Goal: Task Accomplishment & Management: Complete application form

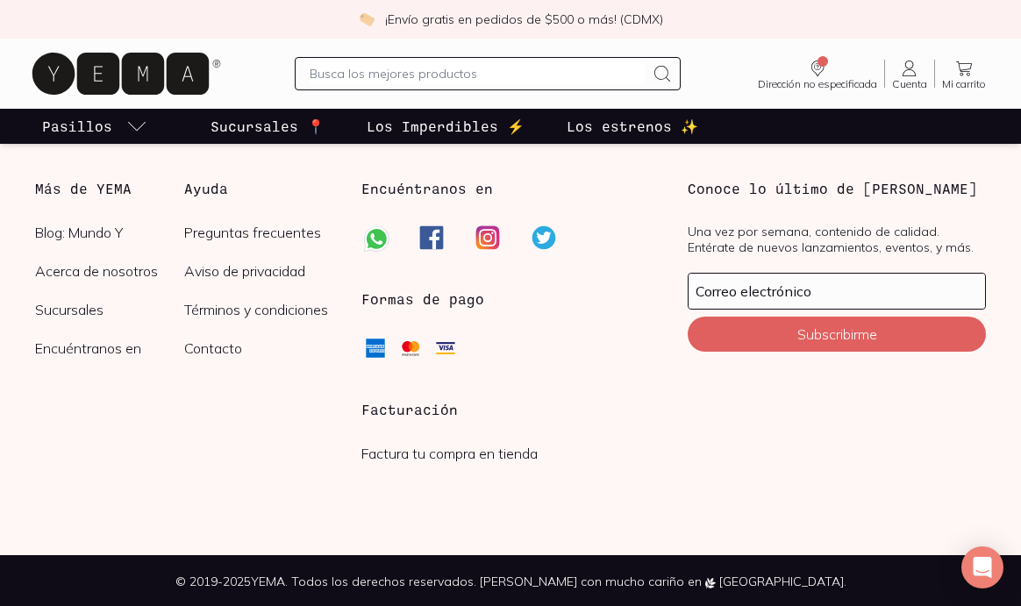
scroll to position [4699, 0]
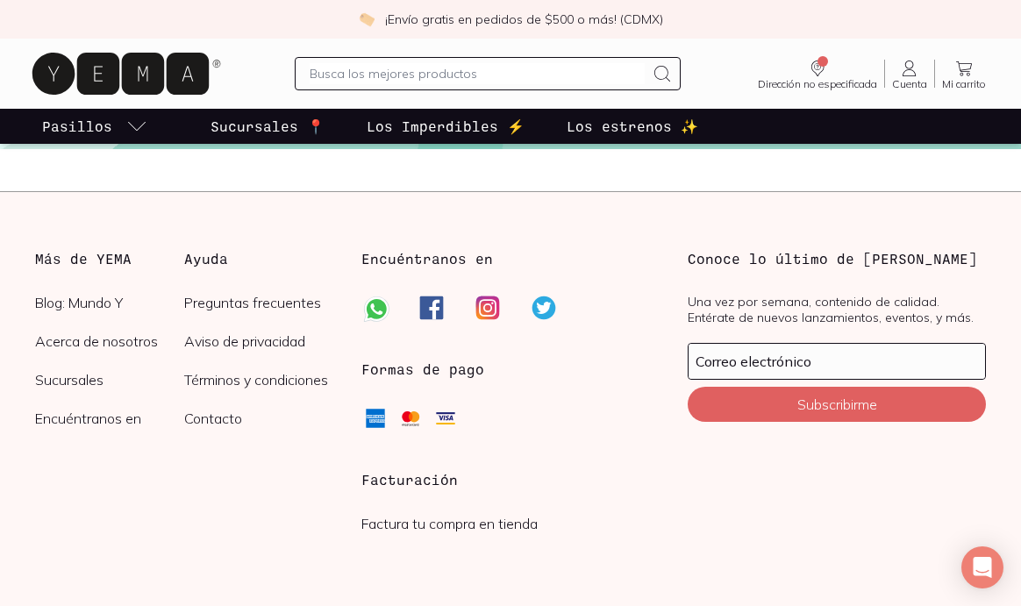
click at [442, 527] on link "Factura tu compra en tienda" at bounding box center [449, 524] width 176 height 18
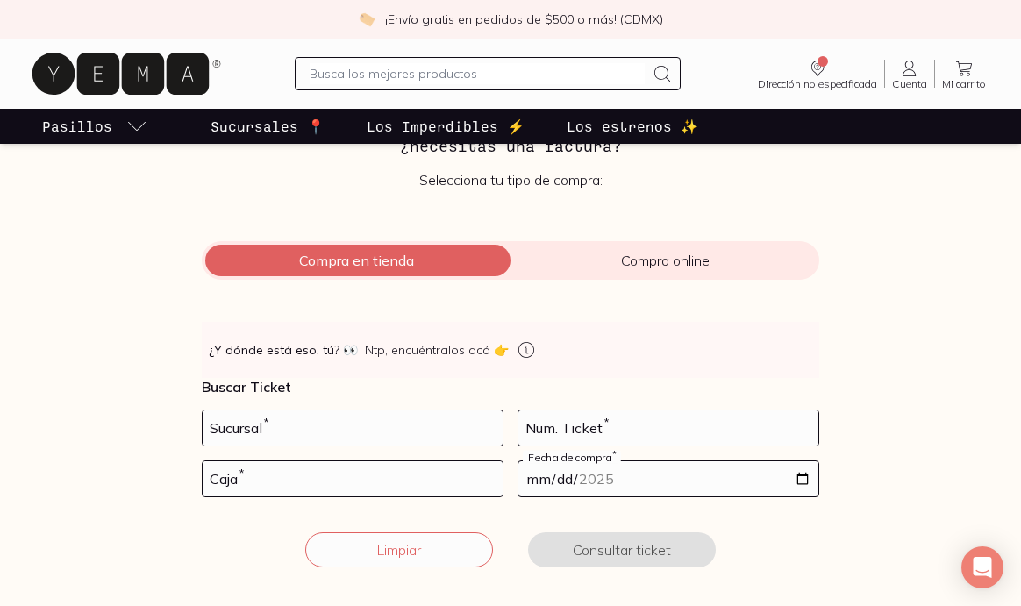
scroll to position [153, 0]
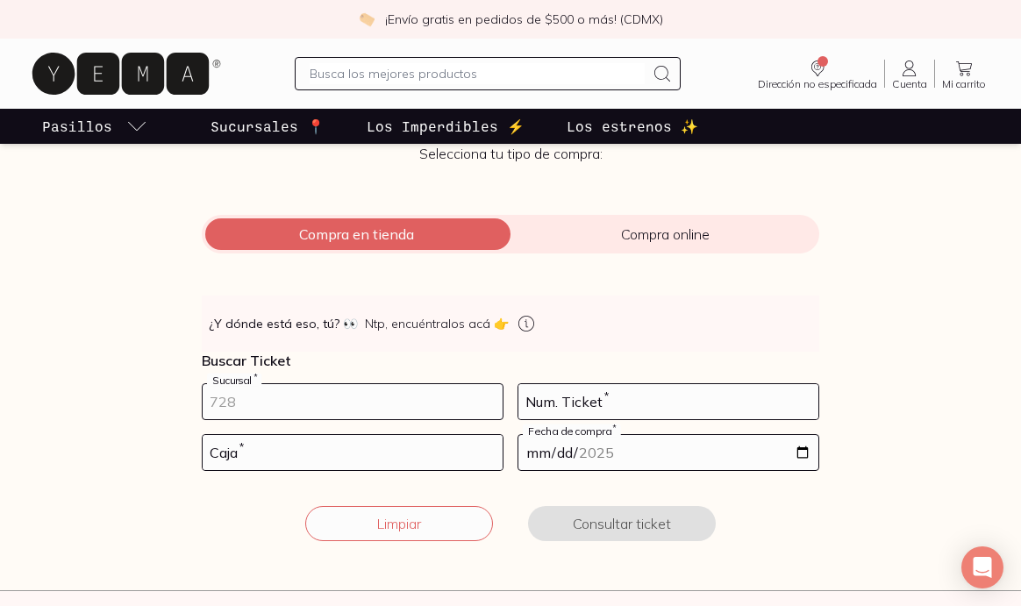
click at [424, 401] on input "number" at bounding box center [353, 401] width 300 height 35
type input "10002"
type input "78"
click at [365, 449] on input "number" at bounding box center [353, 452] width 300 height 35
type input "02"
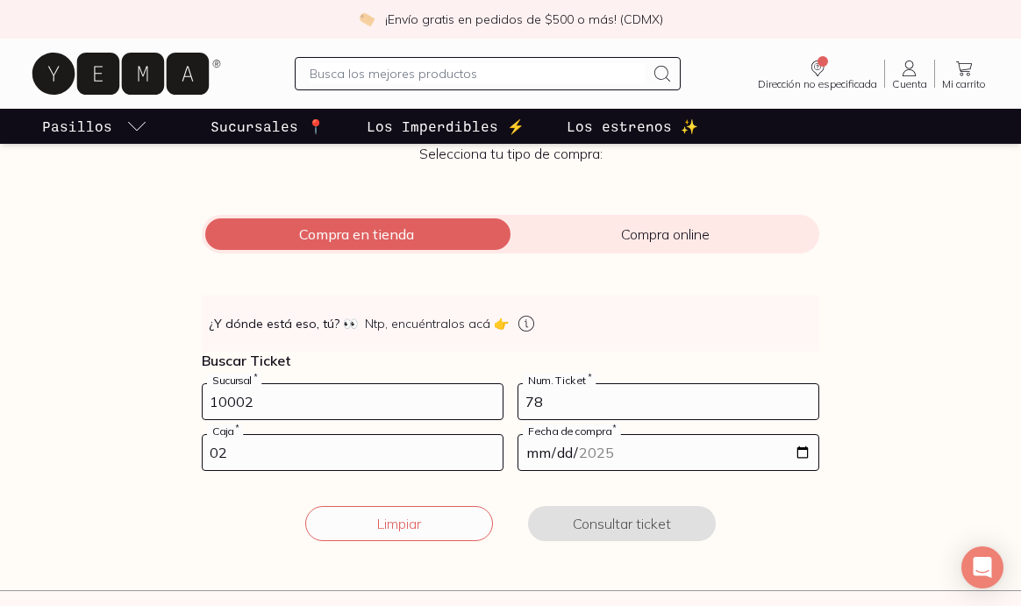
click at [632, 443] on input "date" at bounding box center [668, 452] width 300 height 35
type input "[DATE]"
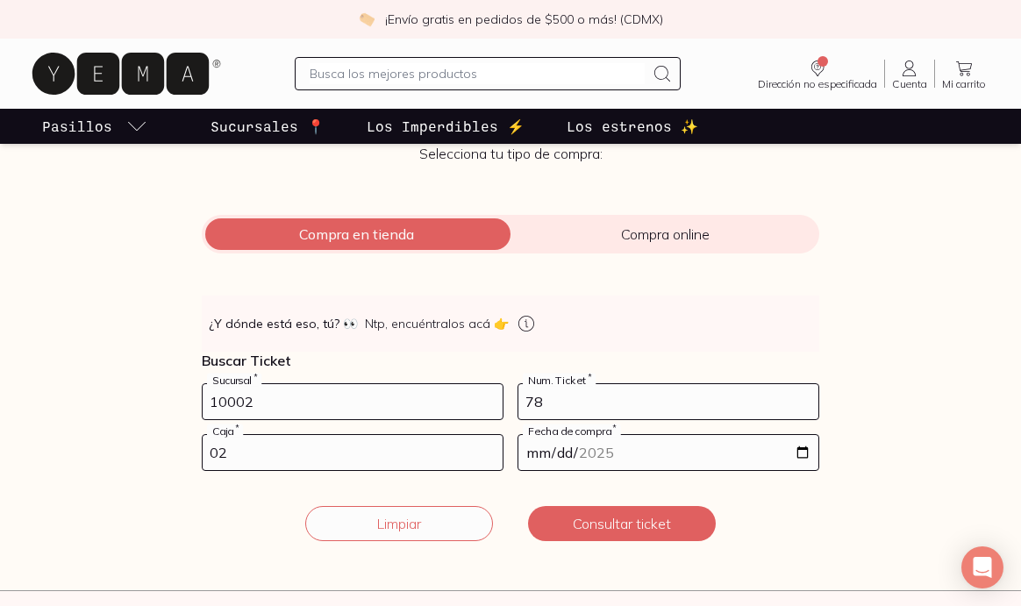
click at [719, 482] on form "10002 Sucursal * 78 Num. Ticket * 02 Caja * [DATE] Fecha de compra * Limpiar Co…" at bounding box center [510, 472] width 617 height 179
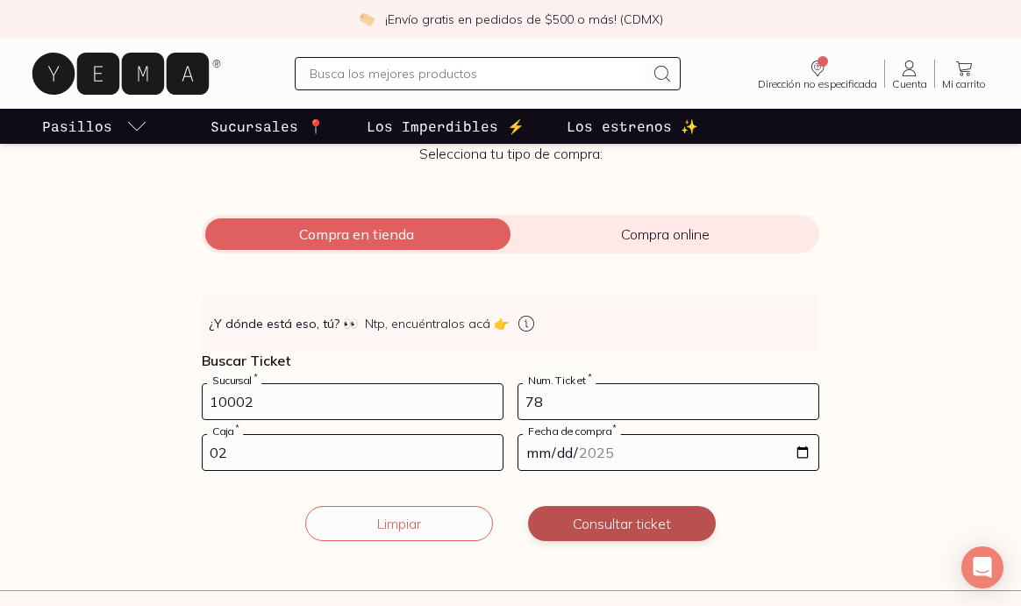
click at [642, 519] on button "Consultar ticket" at bounding box center [622, 523] width 188 height 35
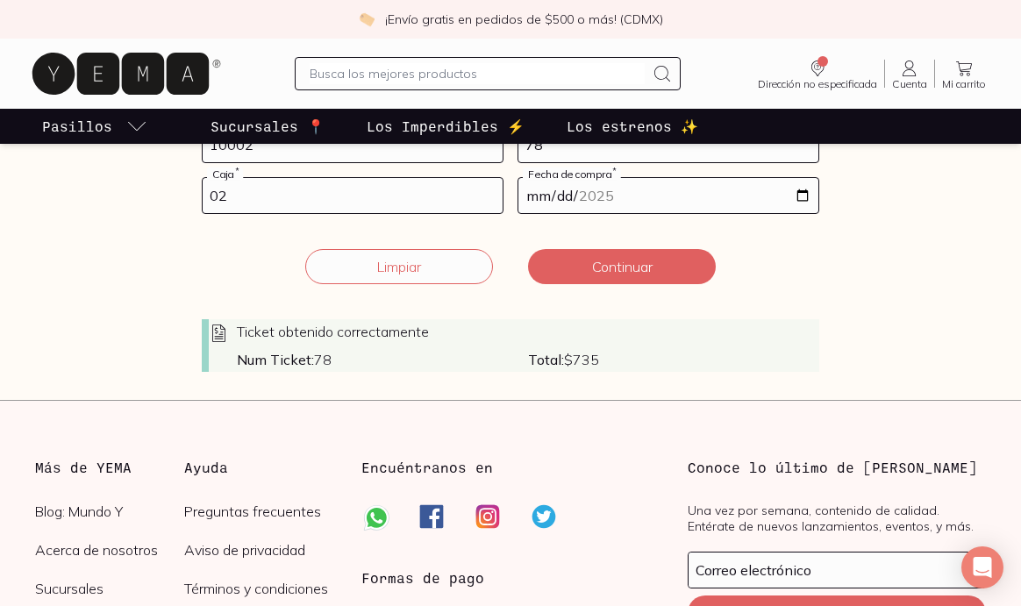
scroll to position [406, 0]
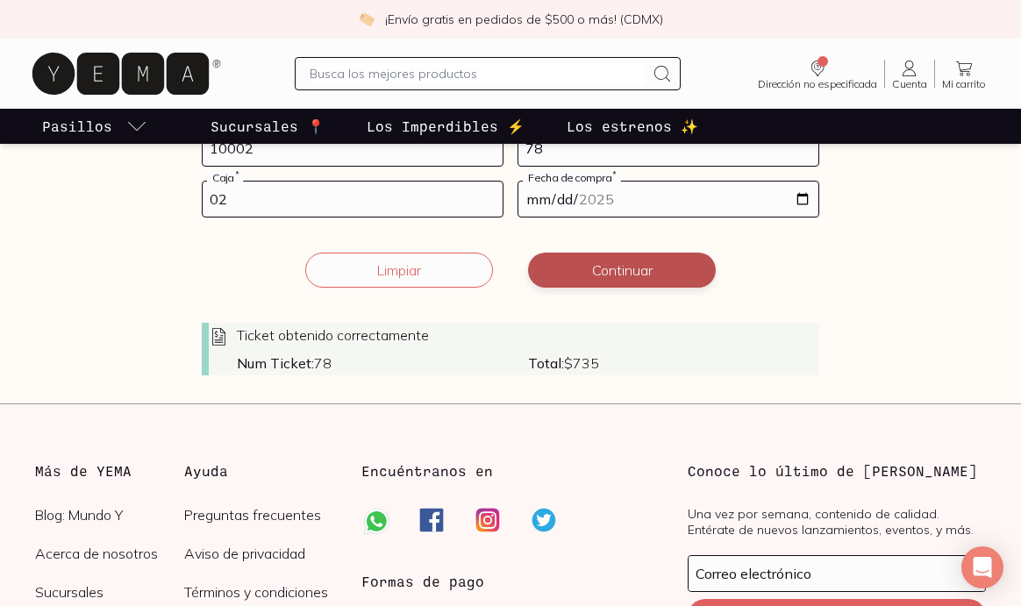
click at [659, 267] on button "Continuar" at bounding box center [622, 270] width 188 height 35
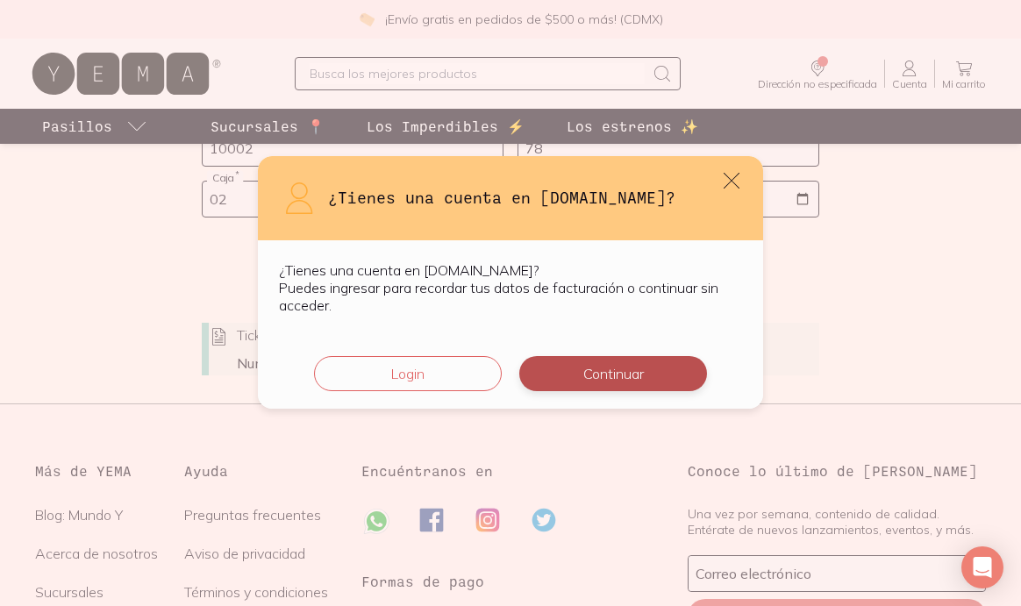
click at [596, 370] on button "Continuar" at bounding box center [613, 373] width 188 height 35
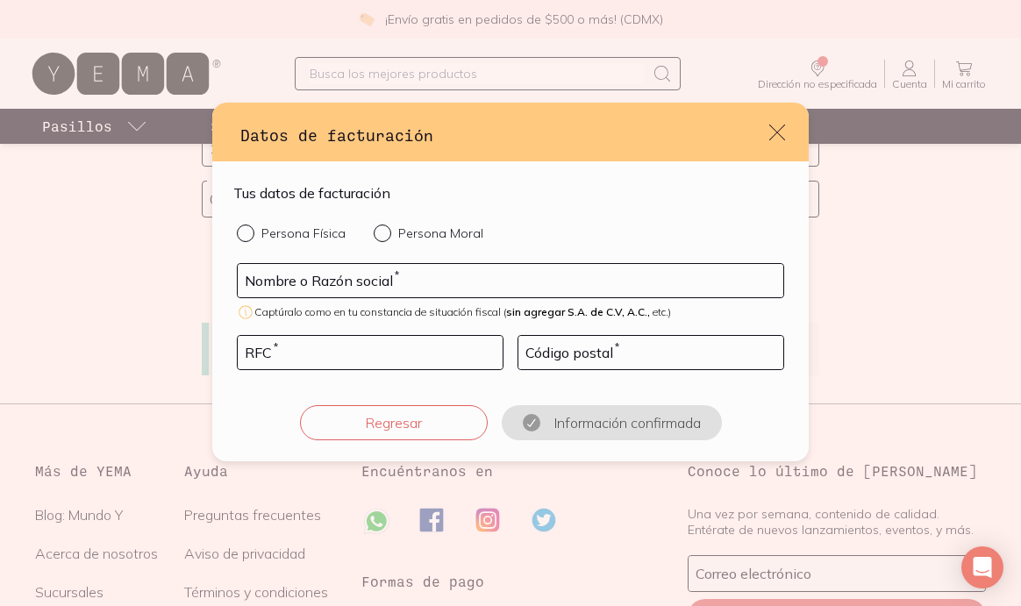
click at [412, 310] on span "Captúralo como en tu constancia de situación fiscal ( sin agregar S.A. de C.V, …" at bounding box center [462, 311] width 417 height 13
drag, startPoint x: 410, startPoint y: 310, endPoint x: 395, endPoint y: 307, distance: 15.1
click at [395, 307] on span "Captúralo como en tu constancia de situación fiscal ( sin agregar S.A. de C.V, …" at bounding box center [462, 311] width 417 height 13
click at [242, 238] on input "Persona Física" at bounding box center [244, 231] width 14 height 14
radio input "true"
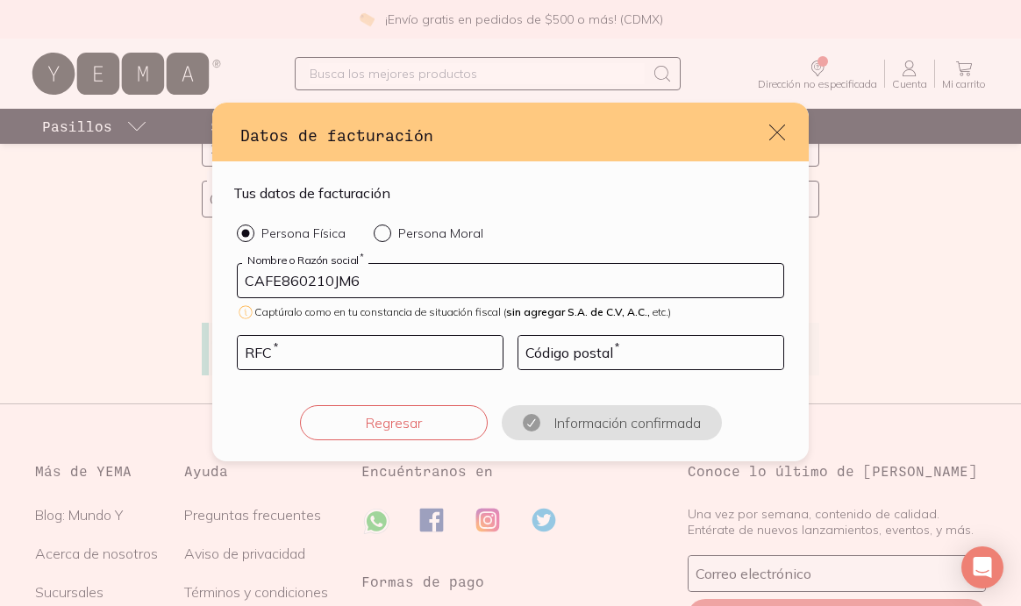
click at [324, 275] on input "CAFE860210JM6" at bounding box center [510, 280] width 545 height 33
type input "[PERSON_NAME]"
click at [299, 349] on input "default" at bounding box center [370, 352] width 265 height 33
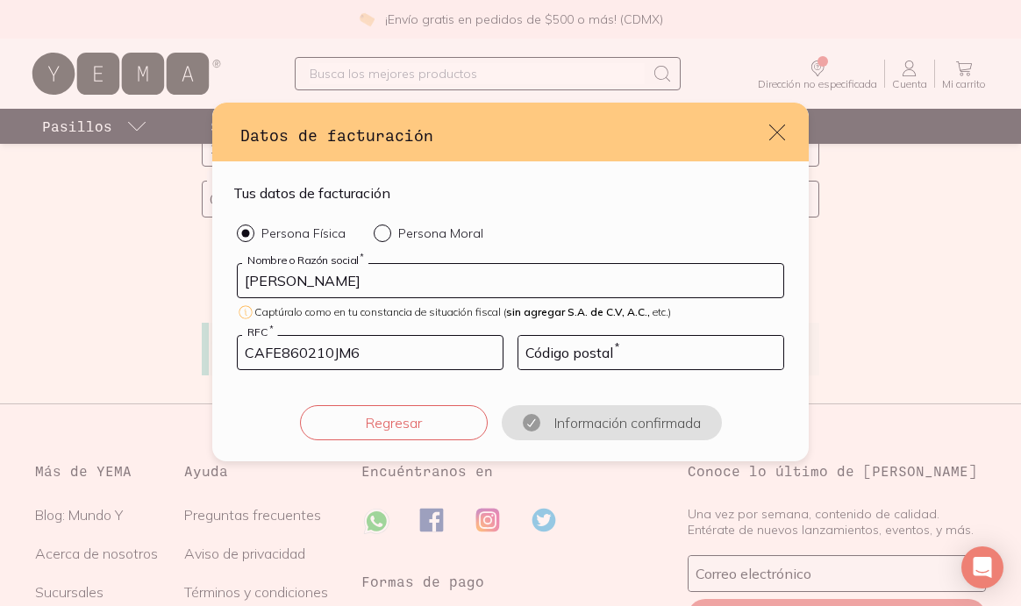
type input "CAFE860210JM6"
click at [566, 355] on input "default" at bounding box center [650, 352] width 265 height 33
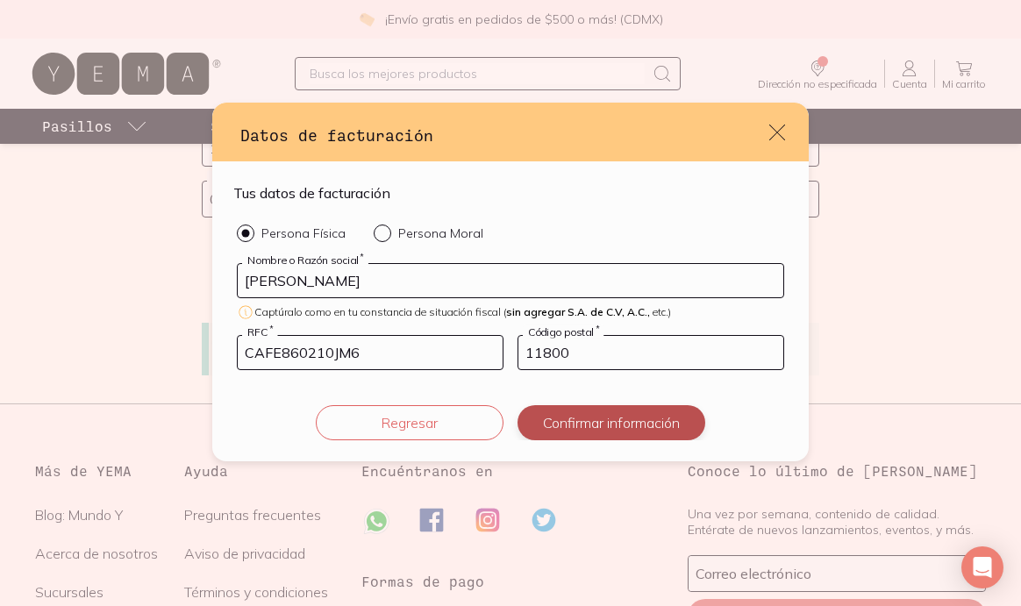
type input "11800"
click at [663, 428] on button "Confirmar información" at bounding box center [611, 422] width 188 height 35
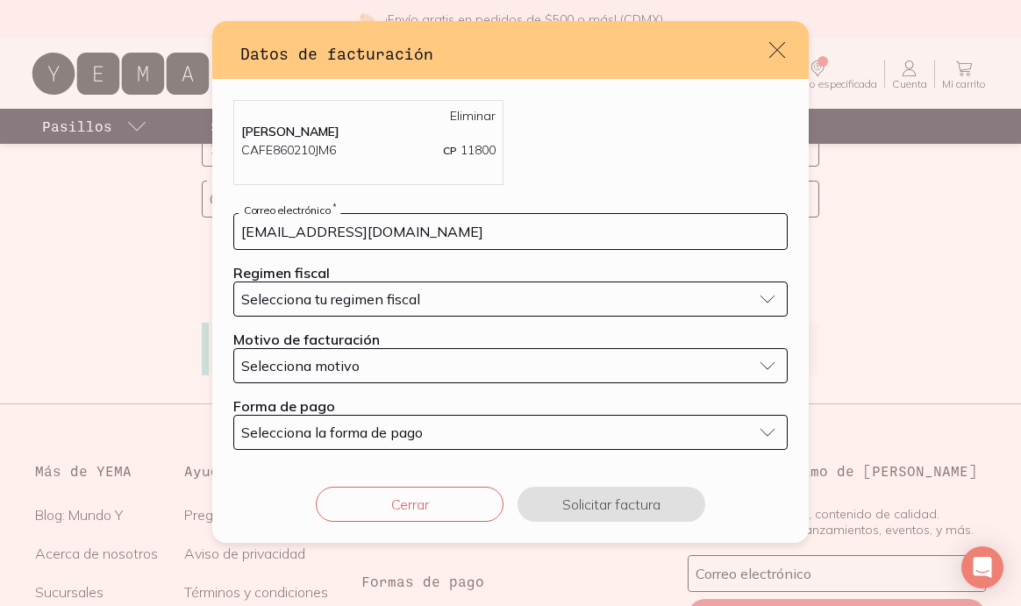
type input "[EMAIL_ADDRESS][DOMAIN_NAME]"
click at [688, 303] on div "Selecciona tu regimen fiscal" at bounding box center [496, 299] width 510 height 18
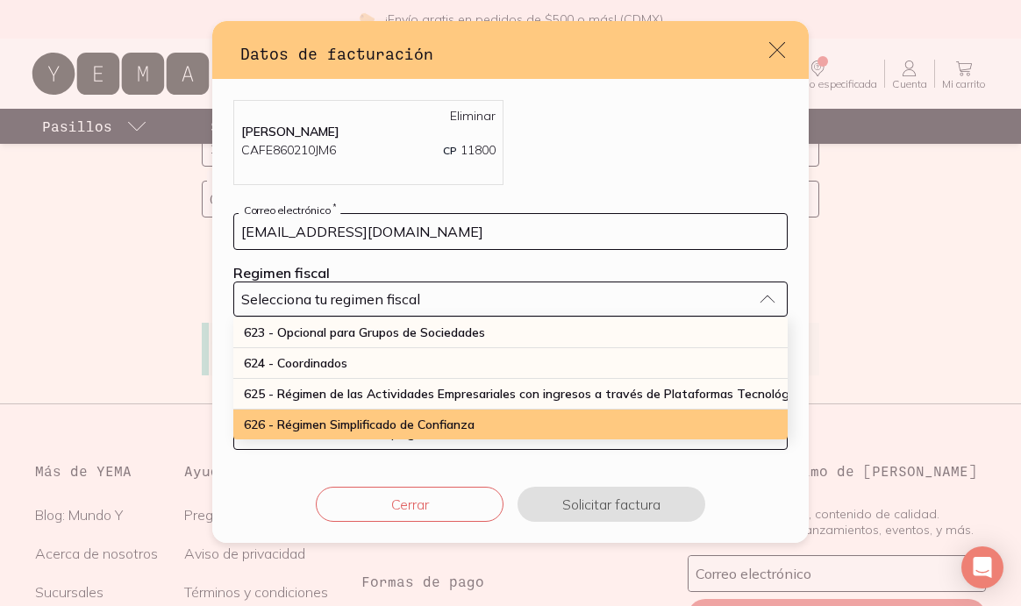
scroll to position [460, 0]
click at [556, 423] on div "626 - Régimen Simplificado de Confianza" at bounding box center [510, 425] width 554 height 30
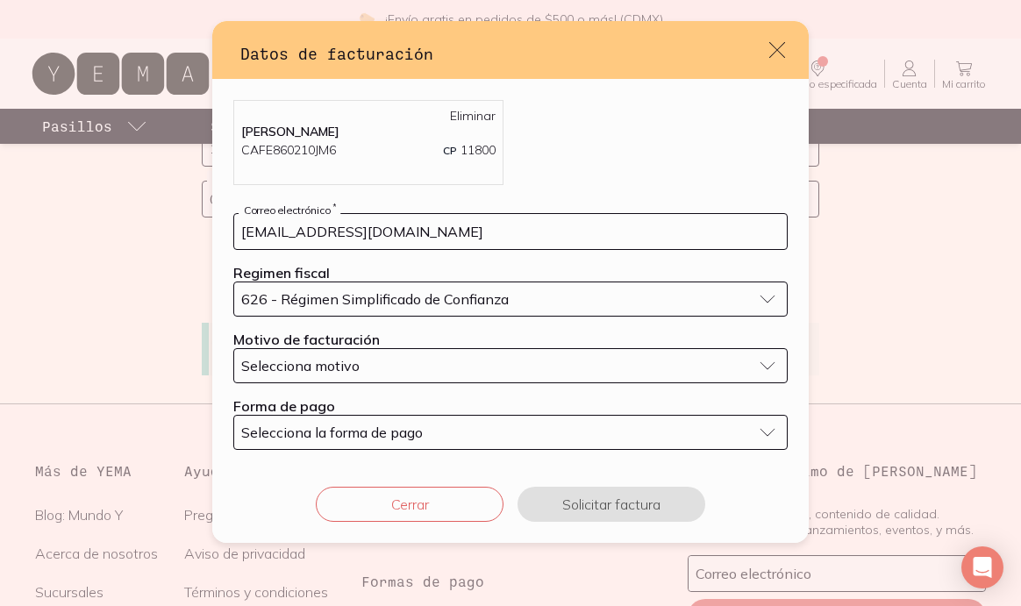
click at [546, 367] on div "Selecciona motivo" at bounding box center [496, 366] width 510 height 18
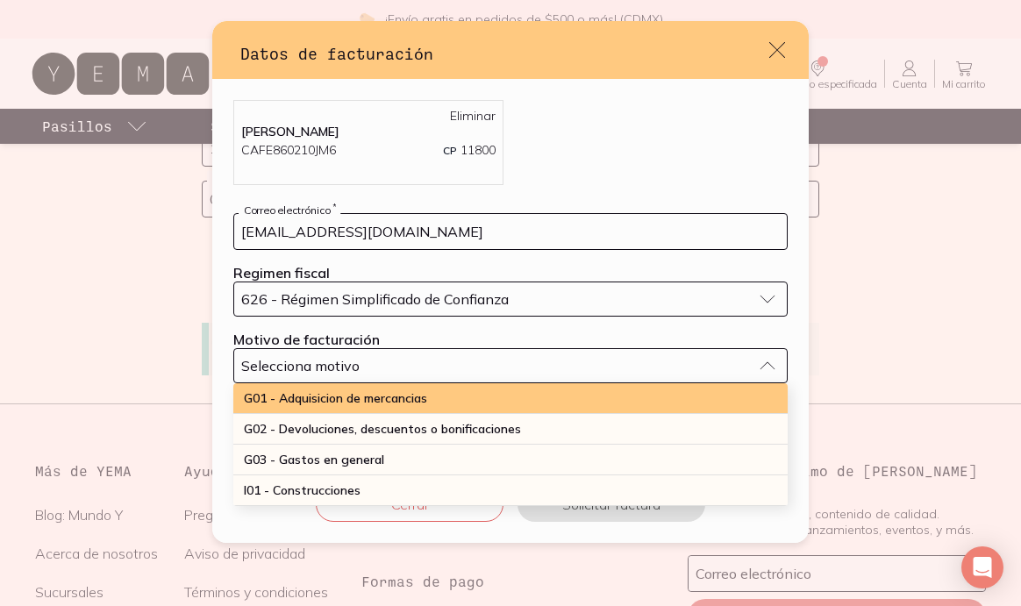
click at [538, 396] on div "G01 - Adquisicion de mercancias" at bounding box center [510, 398] width 554 height 31
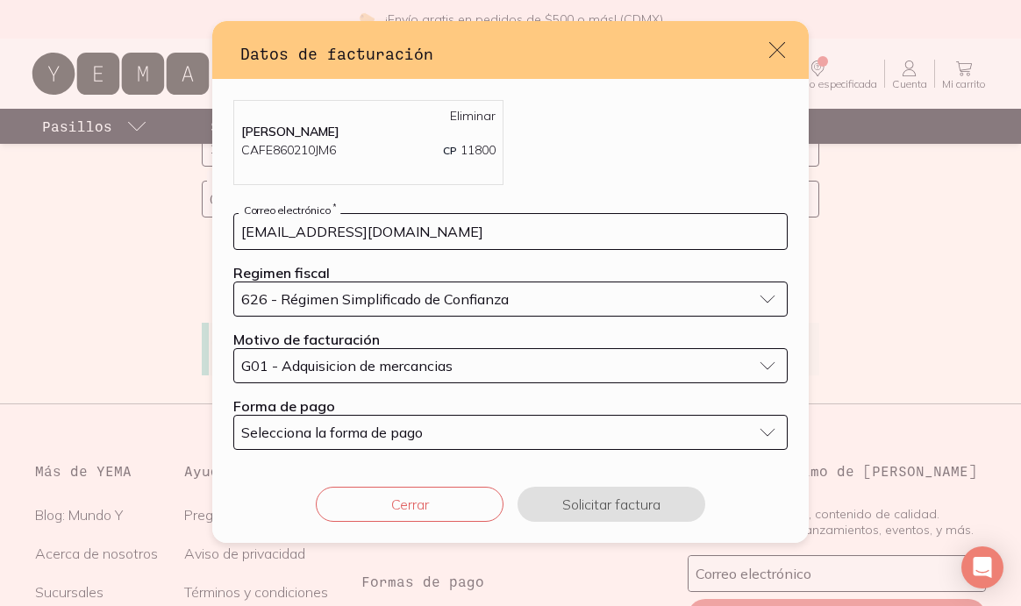
click at [529, 439] on div "Selecciona la forma de pago" at bounding box center [496, 433] width 510 height 18
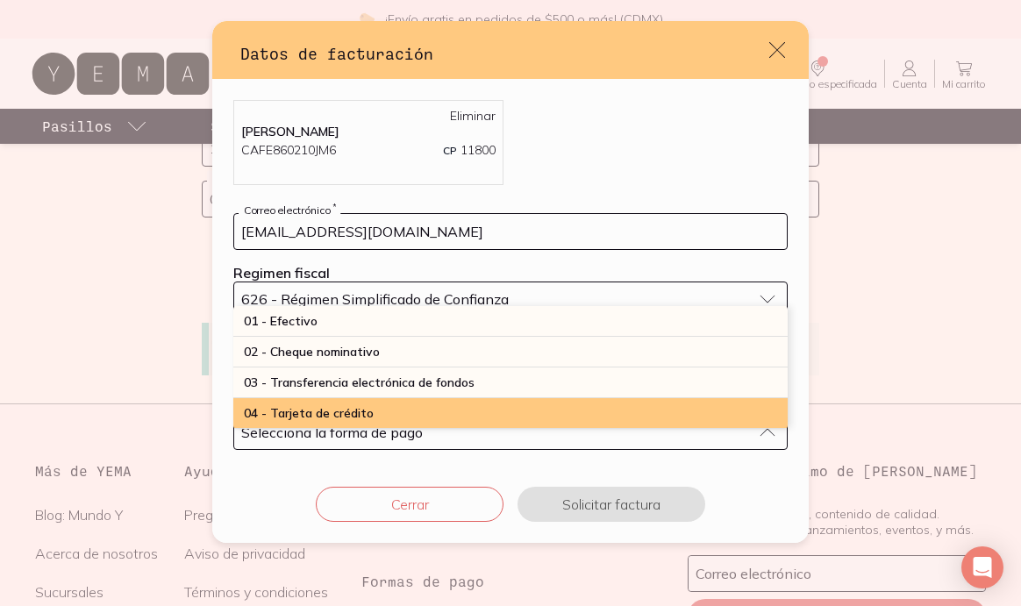
click at [531, 410] on div "04 - Tarjeta de crédito" at bounding box center [510, 413] width 554 height 31
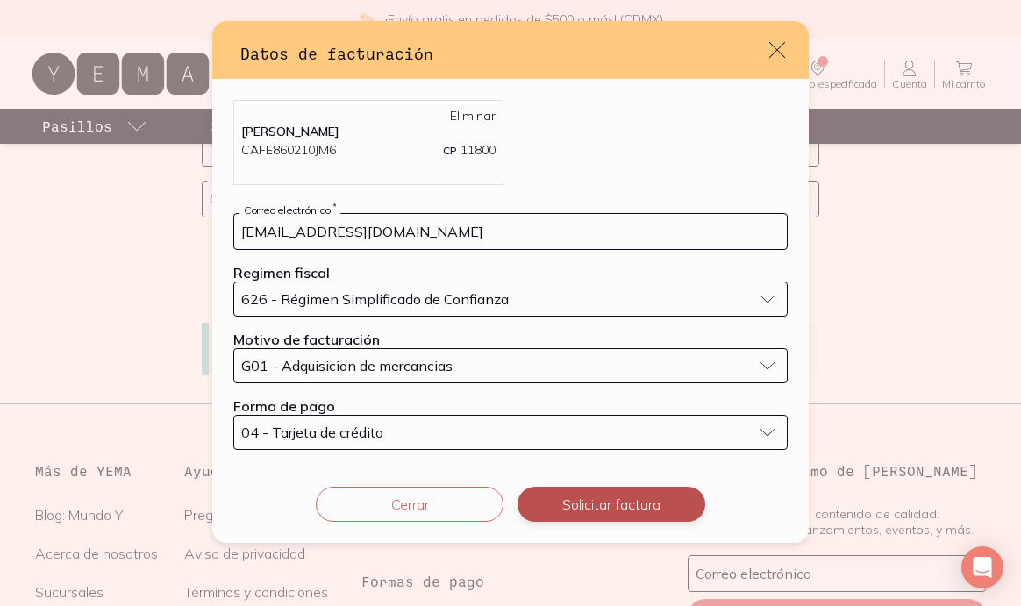
click at [587, 505] on button "Solicitar factura" at bounding box center [611, 504] width 188 height 35
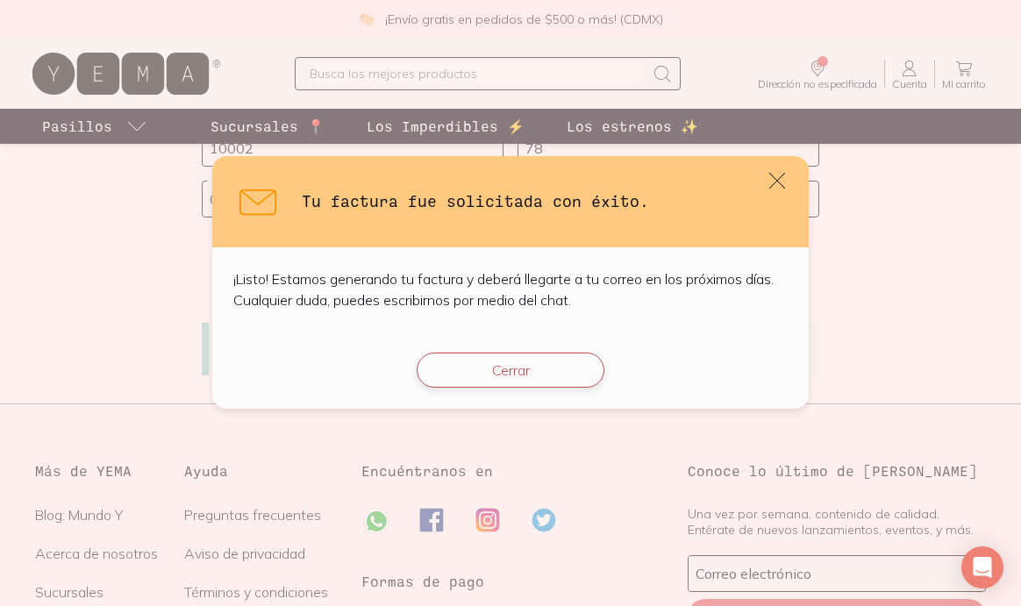
click at [536, 381] on button "Cerrar" at bounding box center [511, 370] width 188 height 35
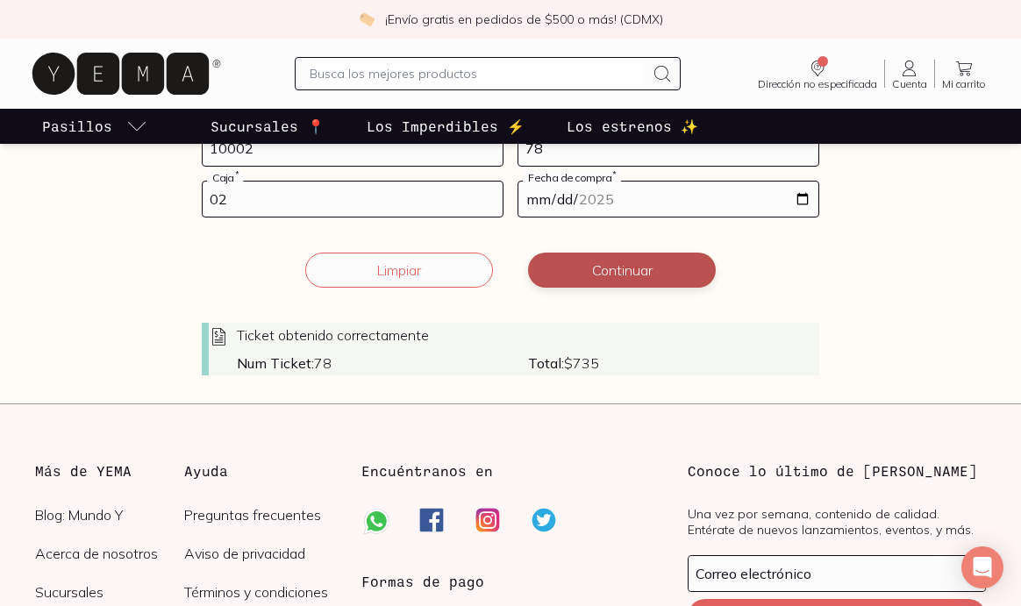
click at [657, 274] on button "Continuar" at bounding box center [622, 270] width 188 height 35
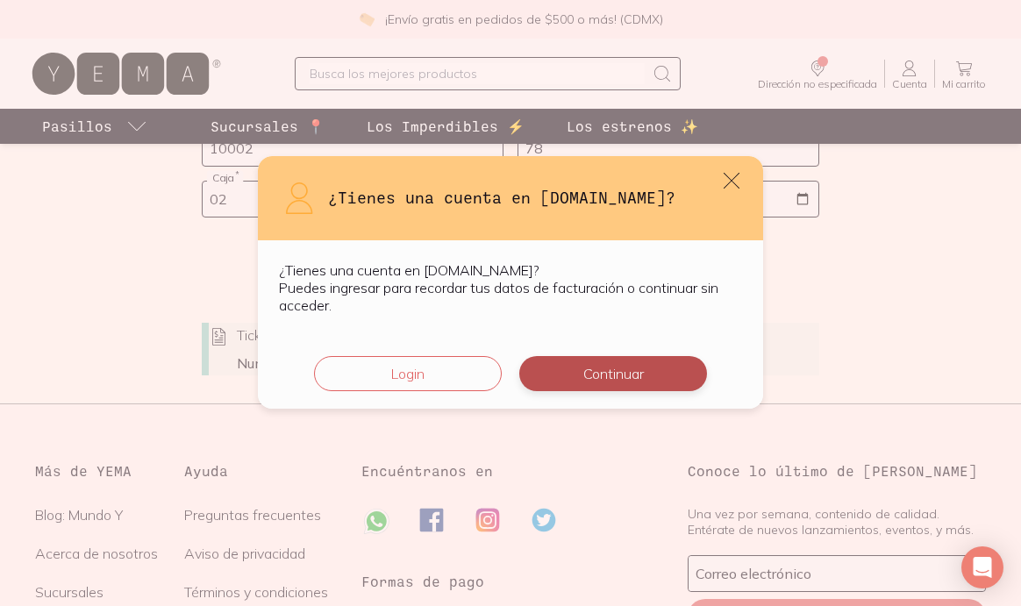
click at [598, 362] on button "Continuar" at bounding box center [613, 373] width 188 height 35
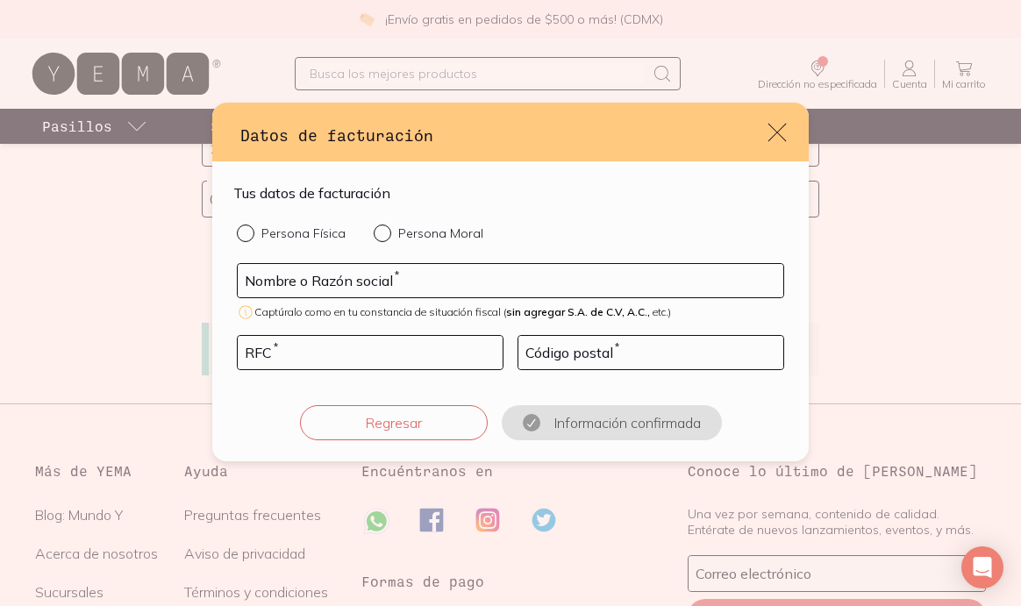
click at [787, 125] on icon "default" at bounding box center [777, 132] width 25 height 25
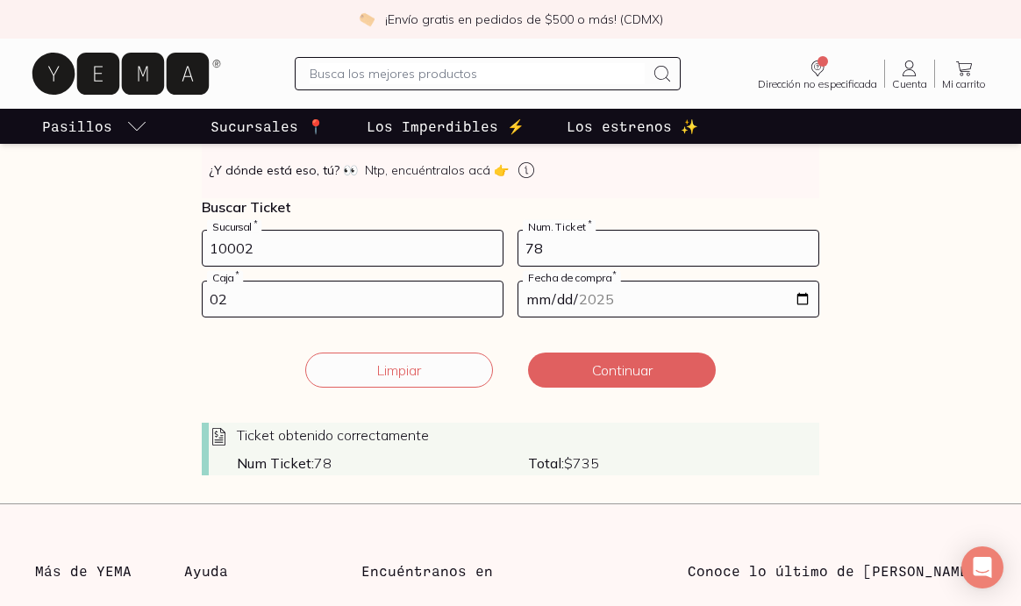
scroll to position [306, 0]
click at [448, 379] on button "Limpiar" at bounding box center [399, 370] width 188 height 35
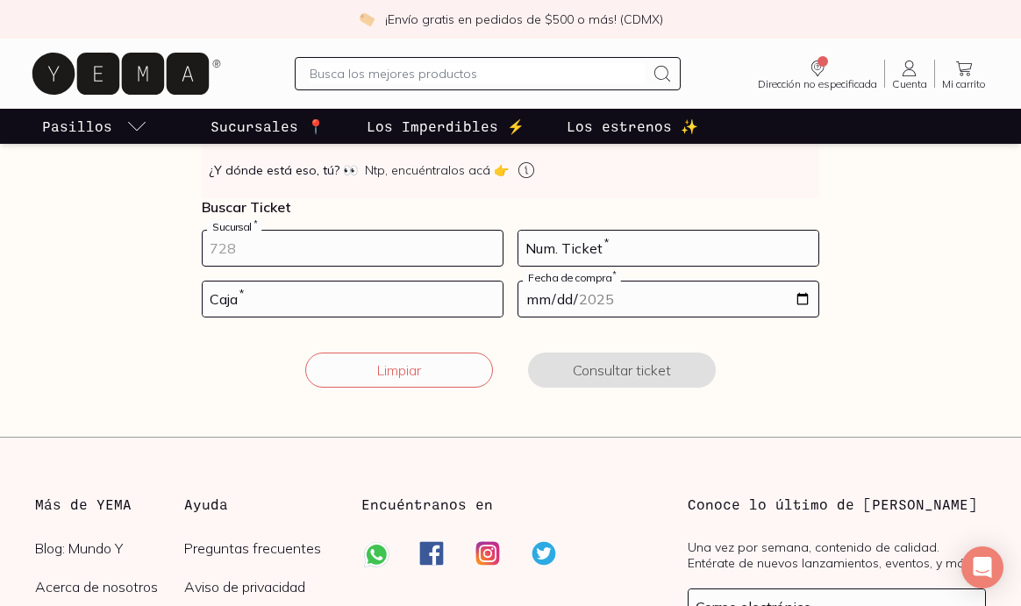
click at [340, 240] on input "number" at bounding box center [353, 248] width 300 height 35
type input "10002"
click at [571, 244] on input "number" at bounding box center [668, 248] width 300 height 35
type input "79"
click at [357, 307] on input "number" at bounding box center [353, 298] width 300 height 35
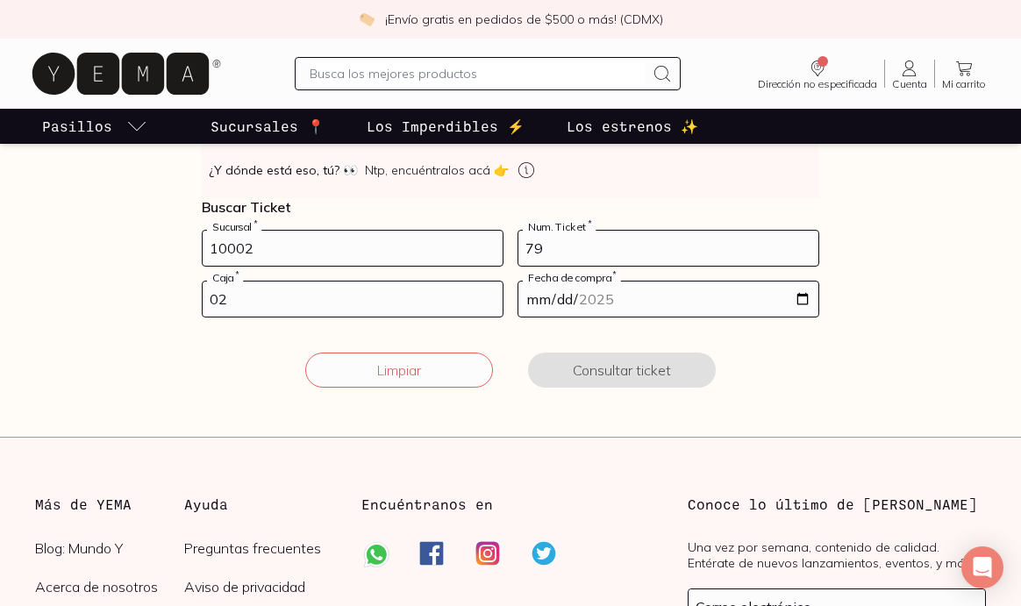
type input "02"
click at [574, 299] on input "date" at bounding box center [668, 298] width 300 height 35
type input "[DATE]"
click at [732, 362] on div "Limpiar Consultar ticket" at bounding box center [510, 370] width 617 height 35
click at [661, 366] on button "Consultar ticket" at bounding box center [622, 370] width 188 height 35
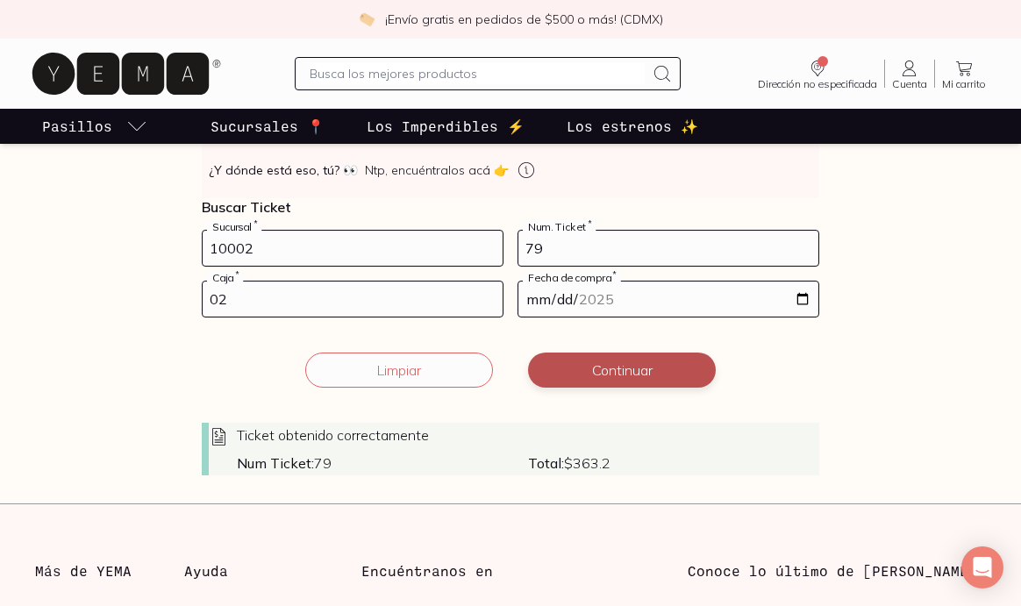
click at [626, 377] on button "Continuar" at bounding box center [622, 370] width 188 height 35
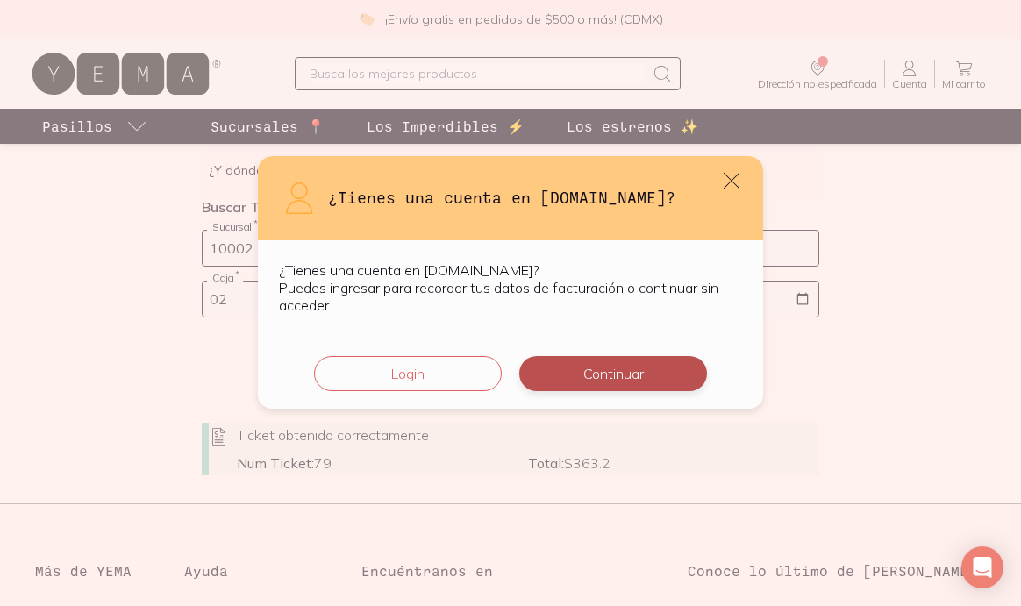
click at [613, 373] on button "Continuar" at bounding box center [613, 373] width 188 height 35
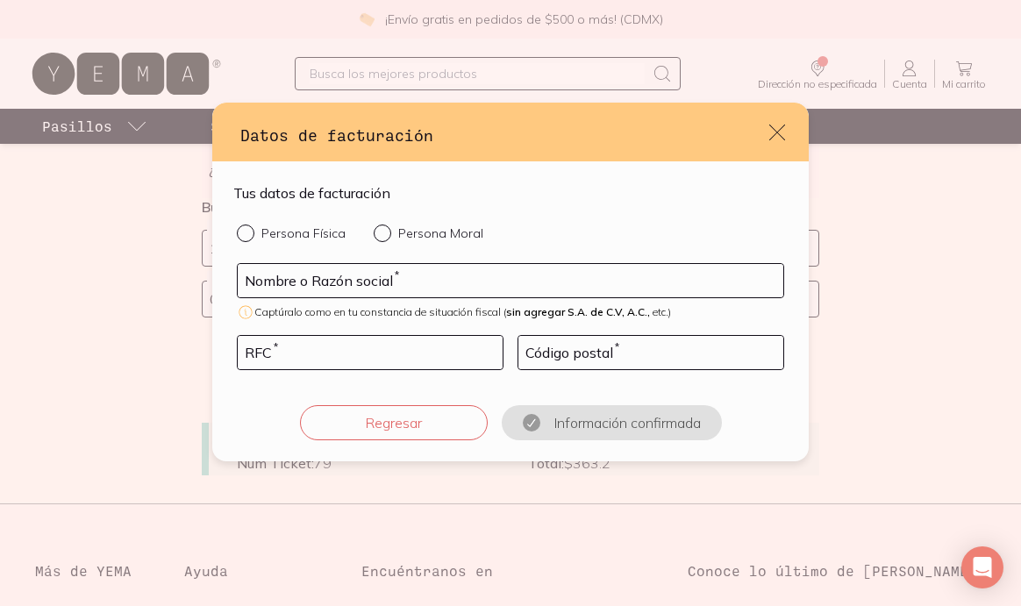
click at [320, 221] on form "Tus datos de facturación Persona Física Persona Moral Nombre o Razón social * C…" at bounding box center [510, 311] width 554 height 258
click at [317, 231] on p "Persona Física" at bounding box center [303, 233] width 84 height 16
click at [251, 231] on input "Persona Física" at bounding box center [244, 231] width 14 height 14
radio input "true"
type input "[PERSON_NAME]"
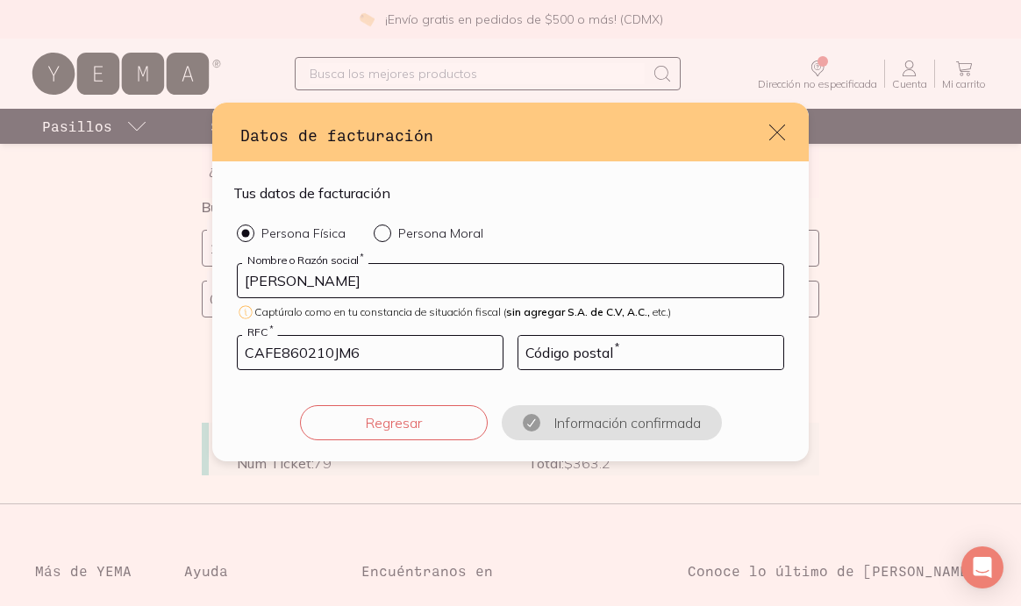
type input "CAFE860210JM6"
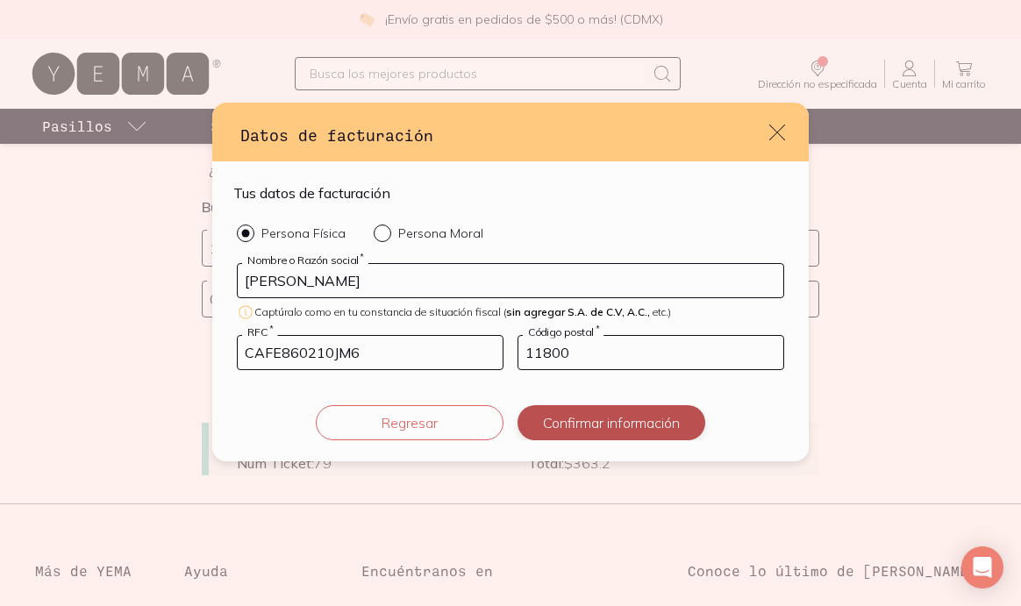
type input "11800"
click at [602, 413] on button "Confirmar información" at bounding box center [611, 422] width 188 height 35
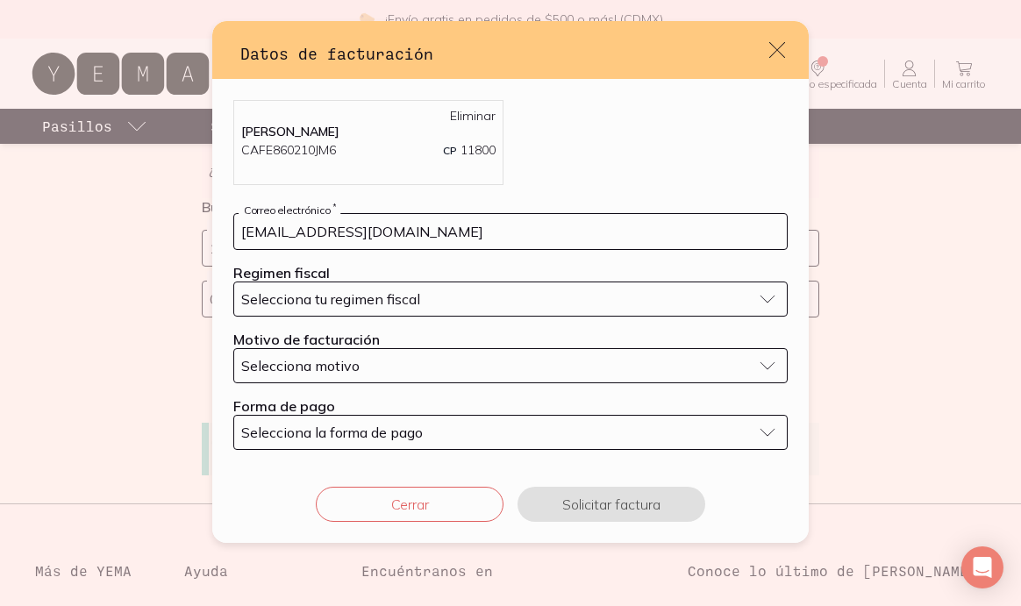
type input "[EMAIL_ADDRESS][DOMAIN_NAME]"
click at [536, 289] on button "Selecciona tu regimen fiscal" at bounding box center [510, 298] width 554 height 35
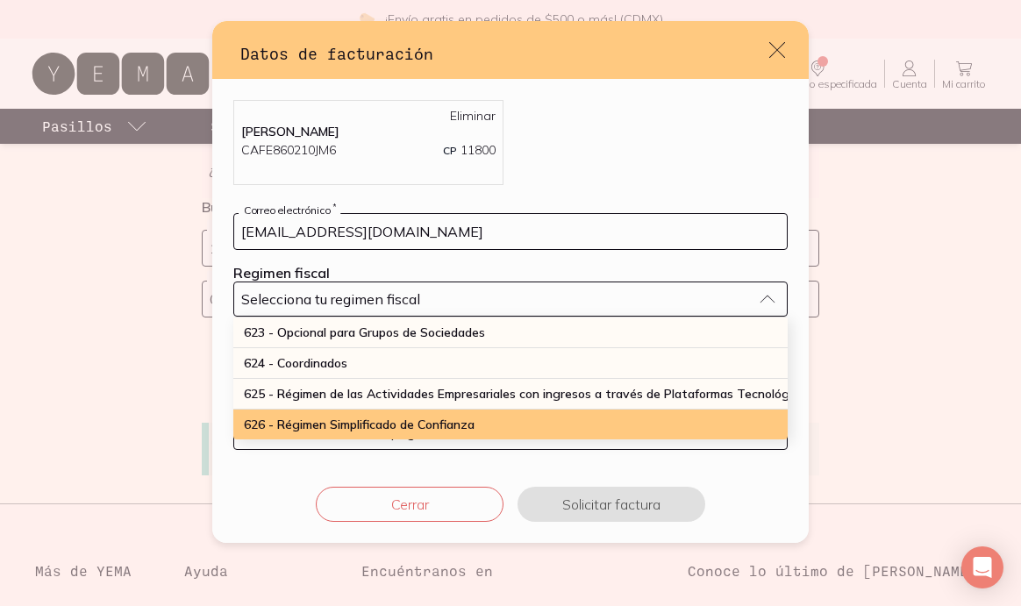
scroll to position [460, 0]
click at [473, 422] on span "626 - Régimen Simplificado de Confianza" at bounding box center [359, 425] width 231 height 16
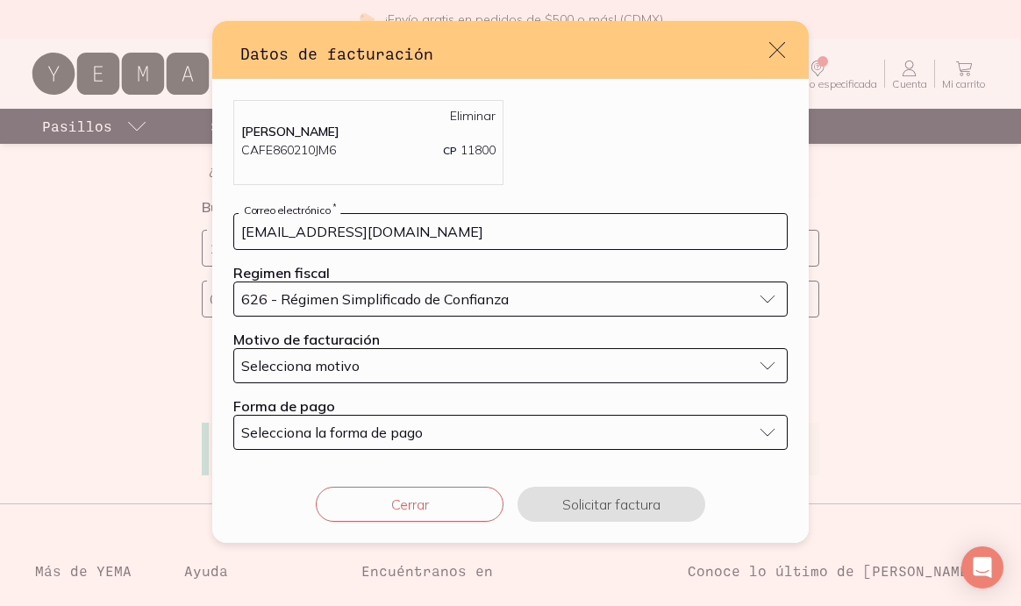
click at [450, 359] on div "Selecciona motivo" at bounding box center [496, 366] width 510 height 18
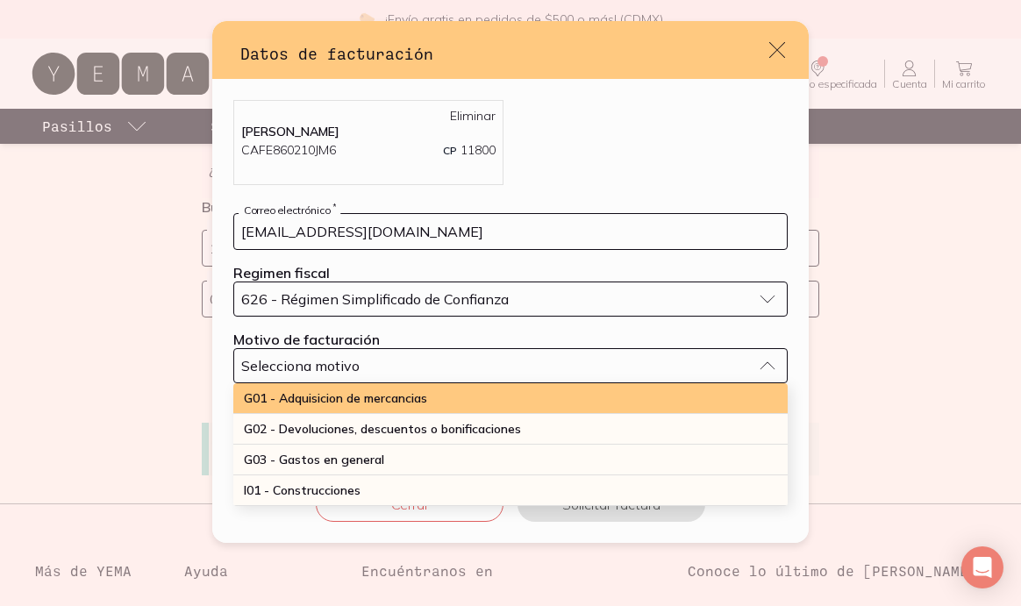
click at [434, 409] on div "G01 - Adquisicion de mercancias" at bounding box center [510, 398] width 554 height 31
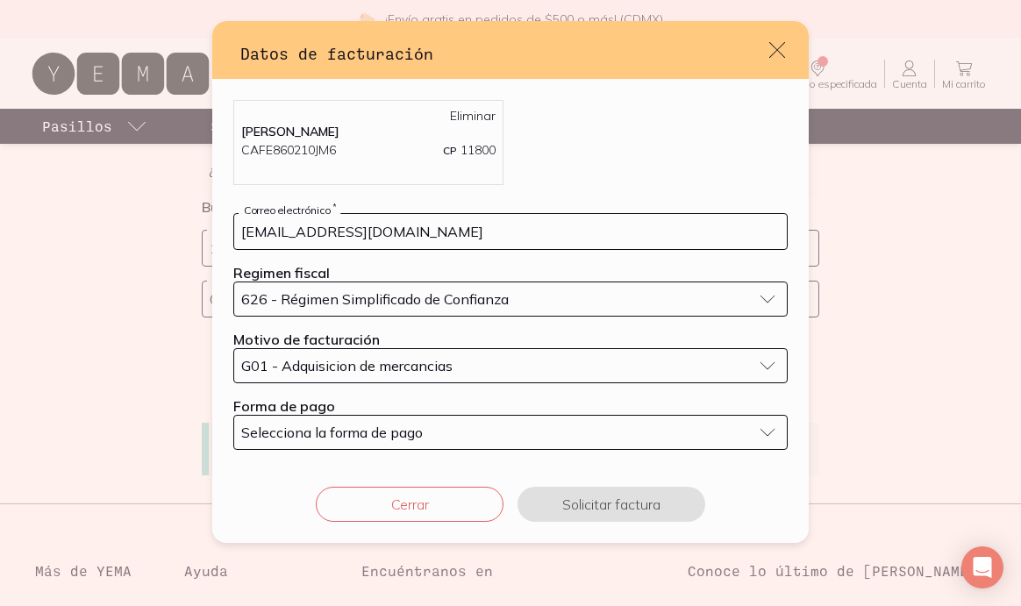
click at [431, 435] on div "Selecciona la forma de pago" at bounding box center [496, 433] width 510 height 18
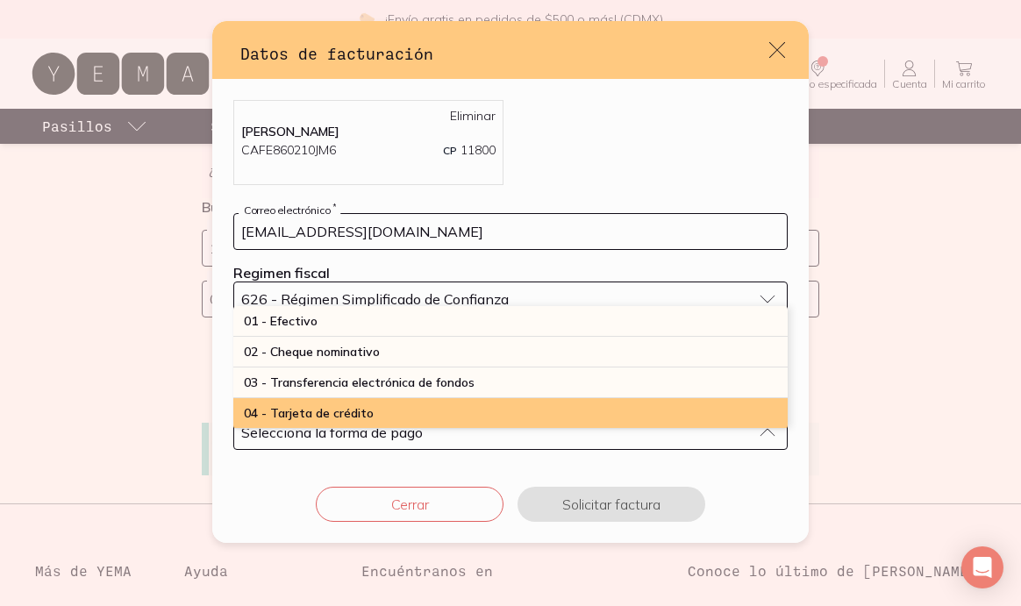
click at [431, 412] on div "04 - Tarjeta de crédito" at bounding box center [510, 413] width 554 height 31
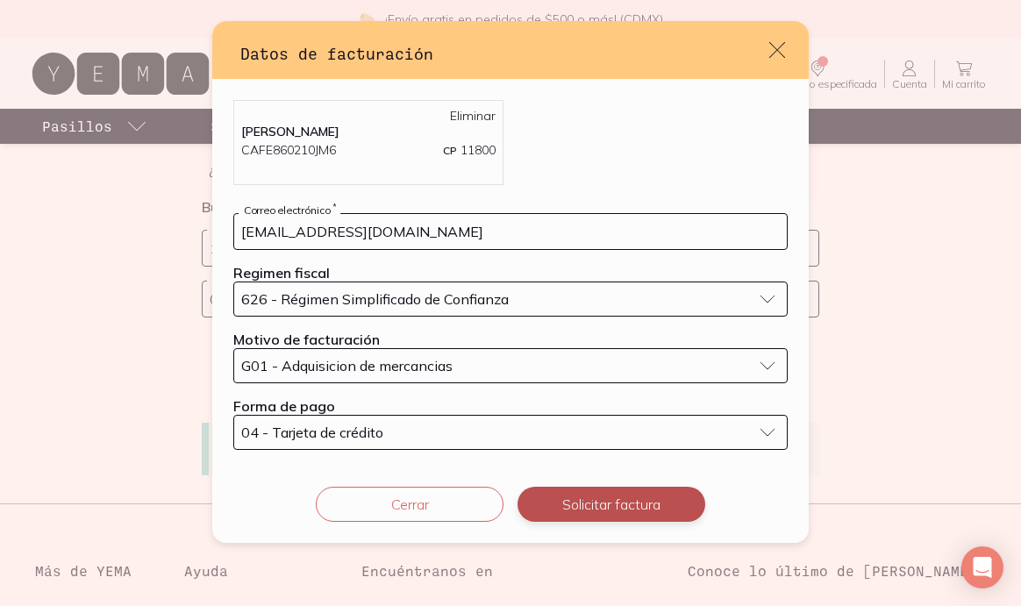
click at [630, 499] on button "Solicitar factura" at bounding box center [611, 504] width 188 height 35
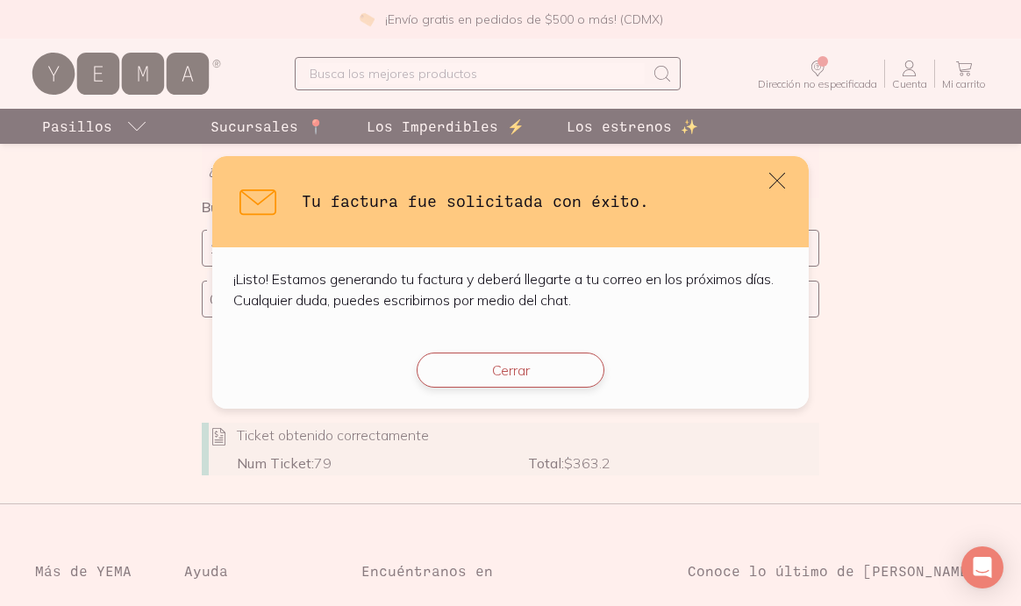
click at [544, 374] on button "Cerrar" at bounding box center [511, 370] width 188 height 35
